Goal: Task Accomplishment & Management: Use online tool/utility

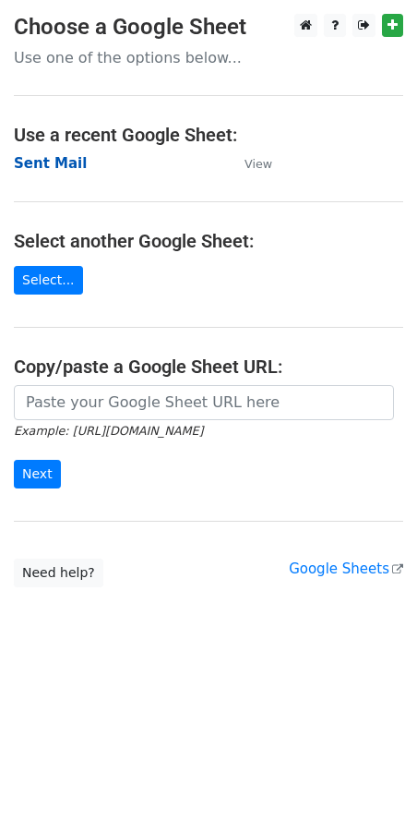
click at [40, 165] on strong "Sent Mail" at bounding box center [50, 163] width 73 height 17
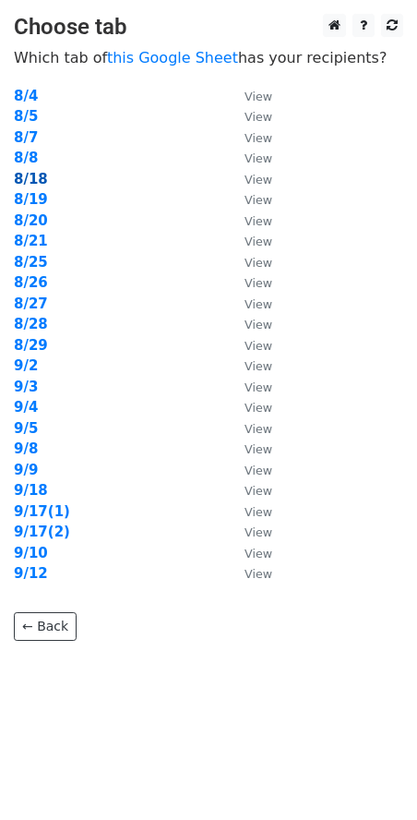
click at [41, 185] on strong "8/18" at bounding box center [31, 179] width 34 height 17
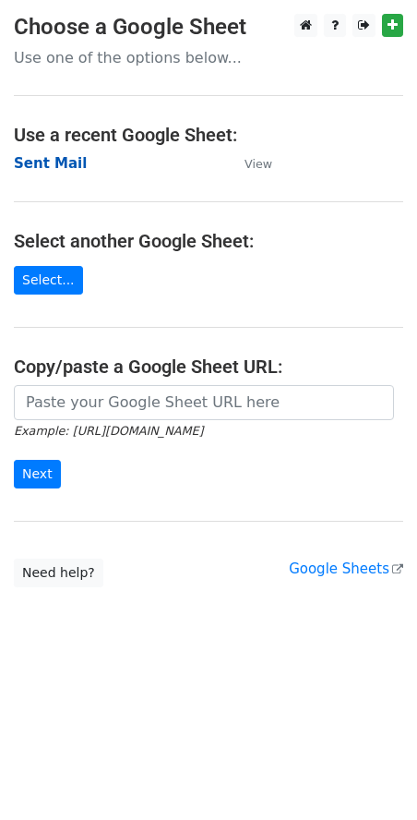
click at [46, 163] on strong "Sent Mail" at bounding box center [50, 163] width 73 height 17
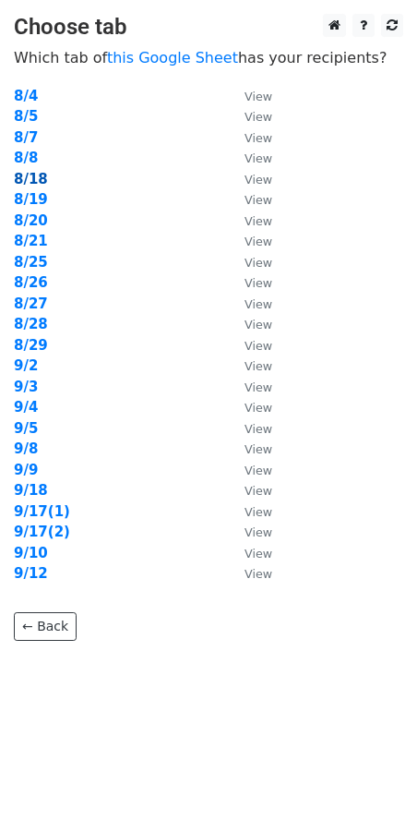
click at [31, 182] on strong "8/18" at bounding box center [31, 179] width 34 height 17
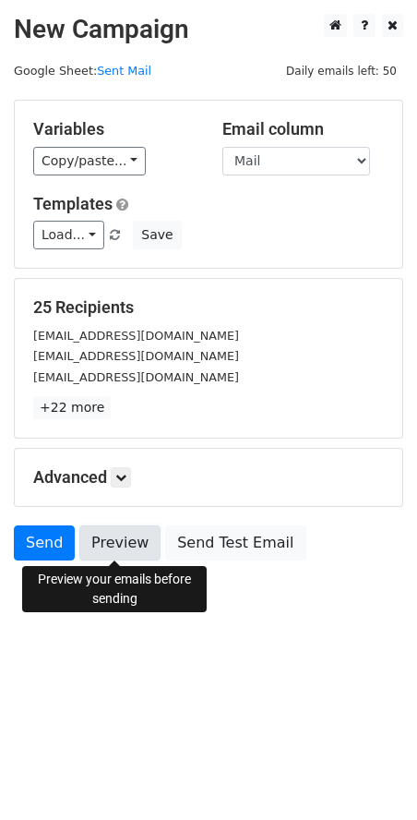
click at [105, 556] on link "Preview" at bounding box center [119, 542] width 81 height 35
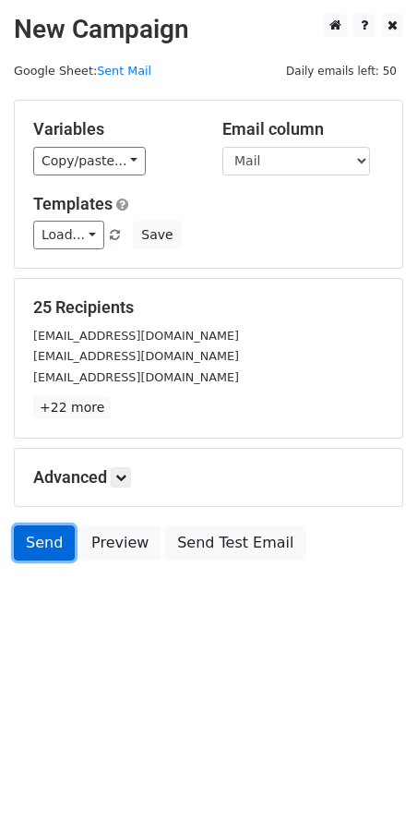
click at [51, 541] on link "Send" at bounding box center [44, 542] width 61 height 35
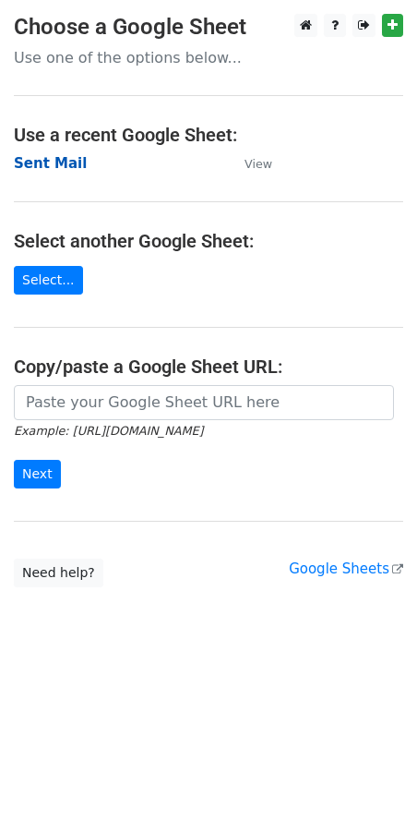
click at [45, 165] on strong "Sent Mail" at bounding box center [50, 163] width 73 height 17
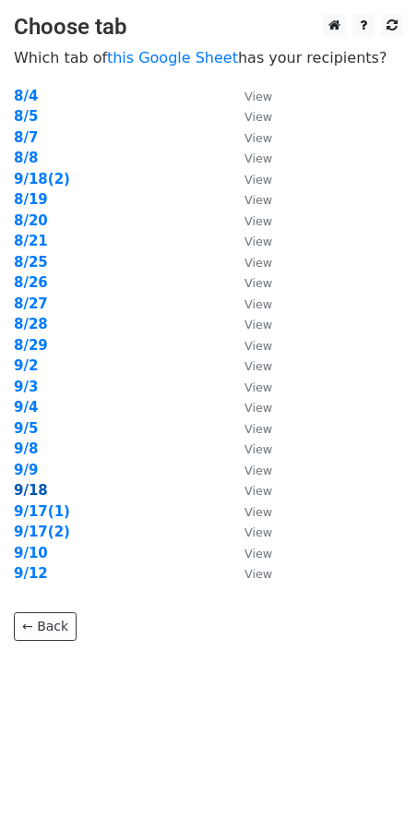
click at [33, 484] on strong "9/18" at bounding box center [31, 490] width 34 height 17
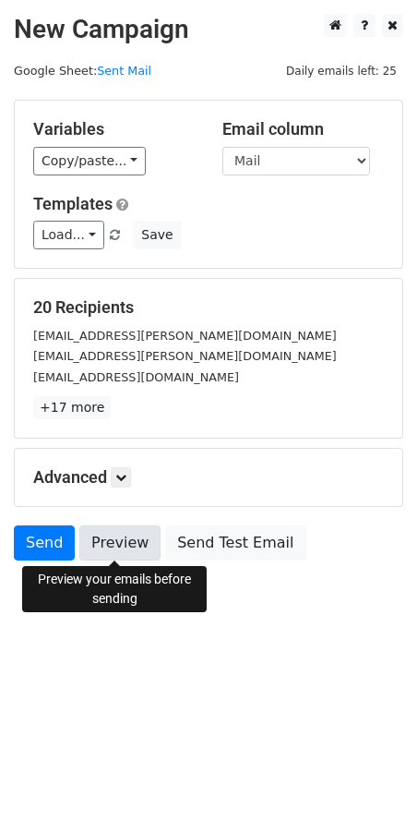
click at [128, 543] on link "Preview" at bounding box center [119, 542] width 81 height 35
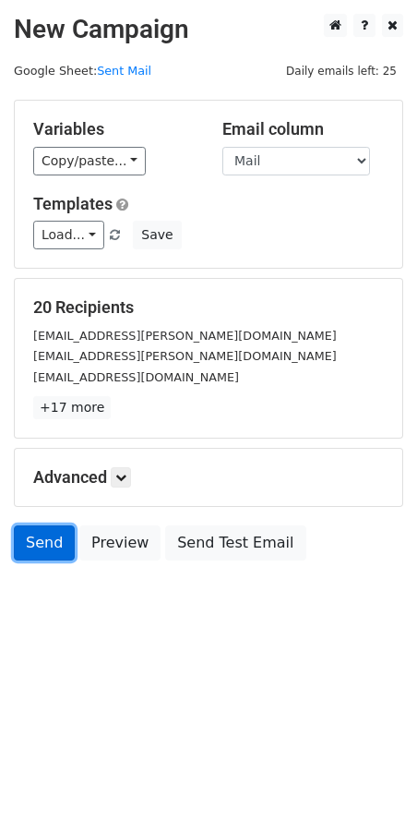
click at [30, 552] on link "Send" at bounding box center [44, 542] width 61 height 35
